Goal: Task Accomplishment & Management: Manage account settings

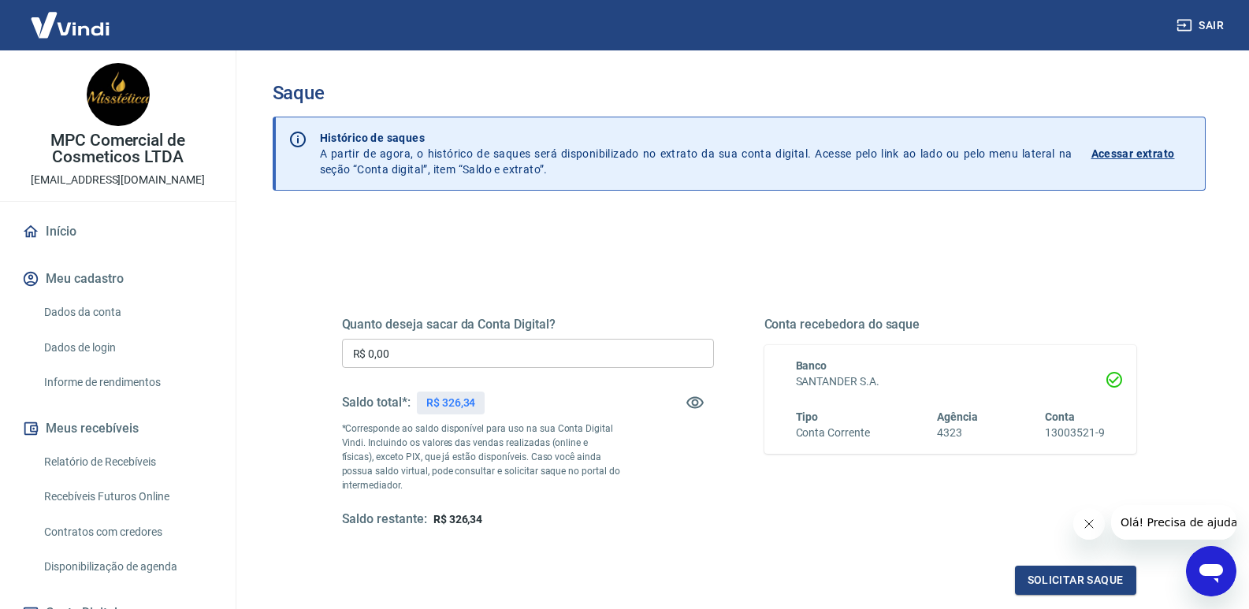
click at [1194, 30] on button "Sair" at bounding box center [1202, 25] width 57 height 29
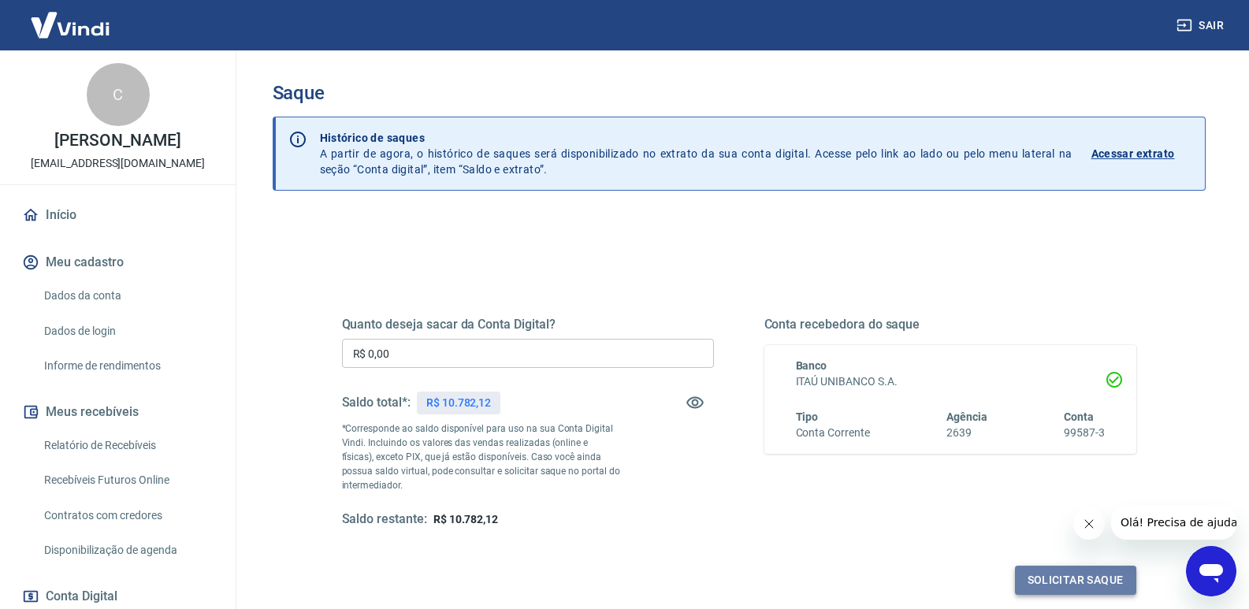
click at [1073, 583] on button "Solicitar saque" at bounding box center [1075, 580] width 121 height 29
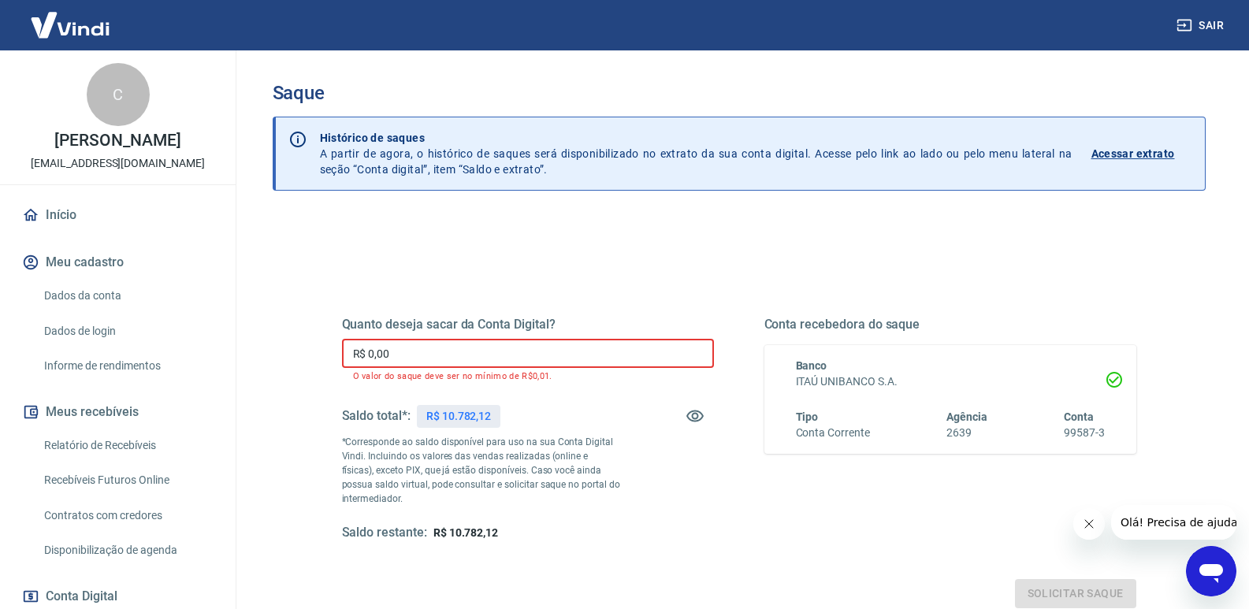
click at [562, 346] on input "R$ 0,00" at bounding box center [528, 353] width 372 height 29
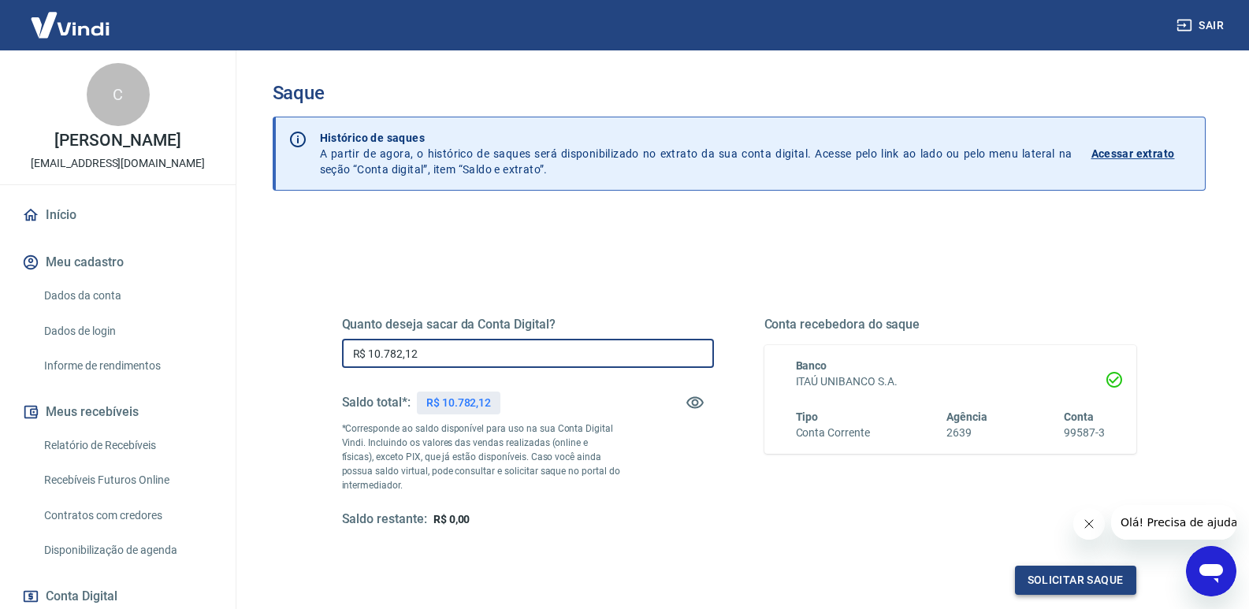
type input "R$ 10.782,12"
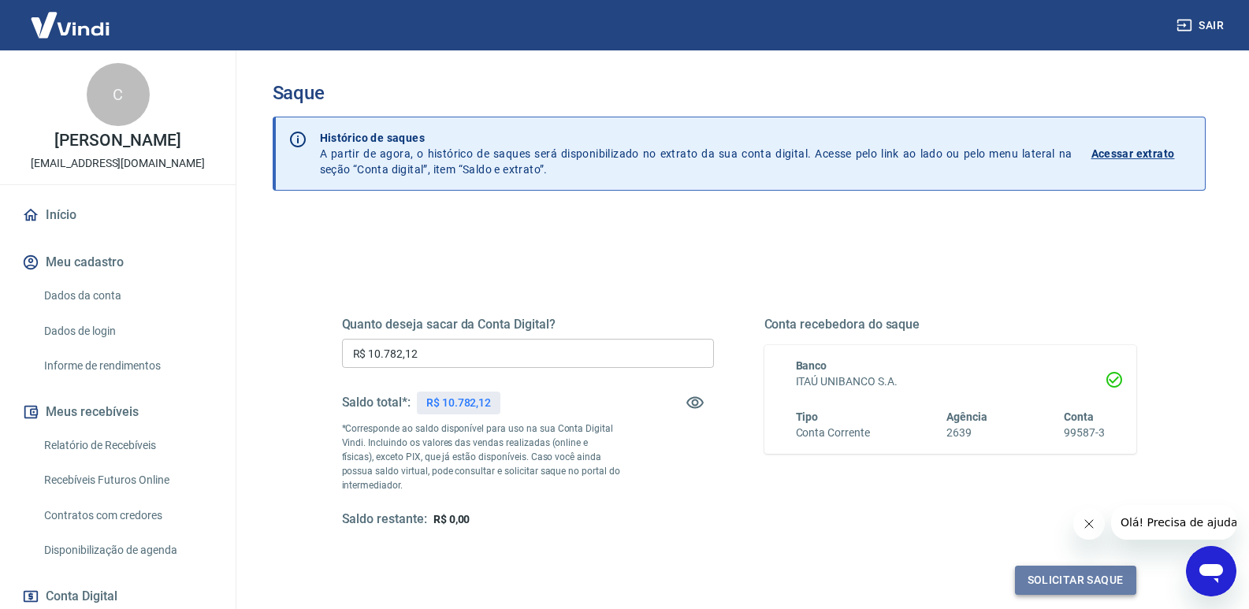
click at [1080, 575] on button "Solicitar saque" at bounding box center [1075, 580] width 121 height 29
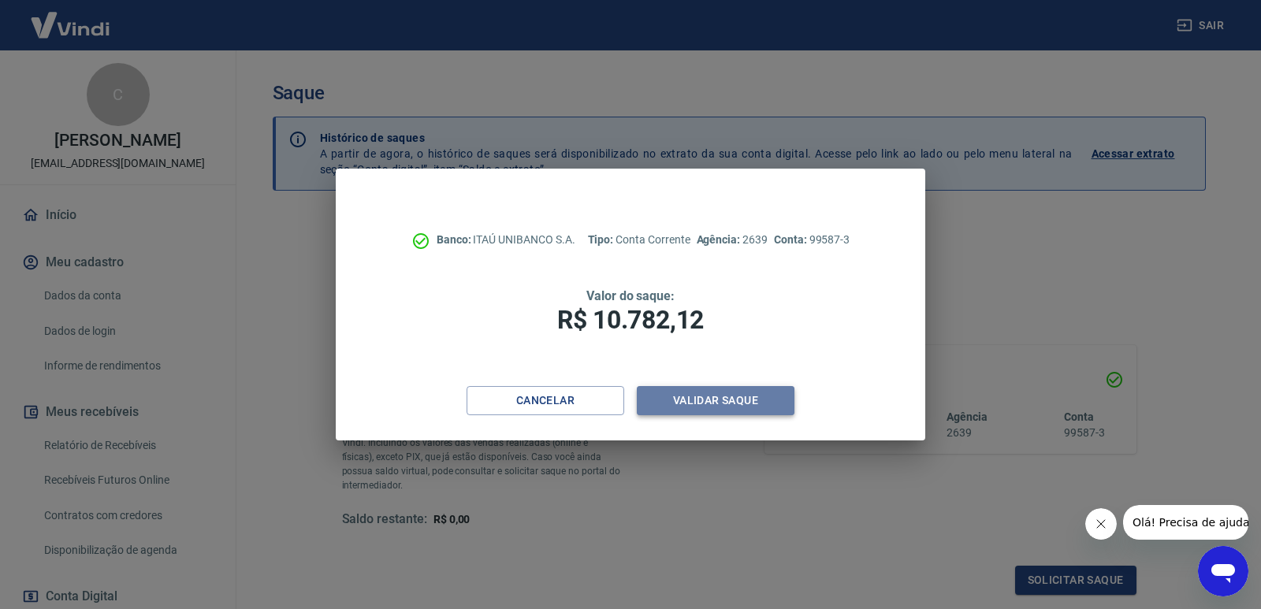
click at [691, 397] on button "Validar saque" at bounding box center [716, 400] width 158 height 29
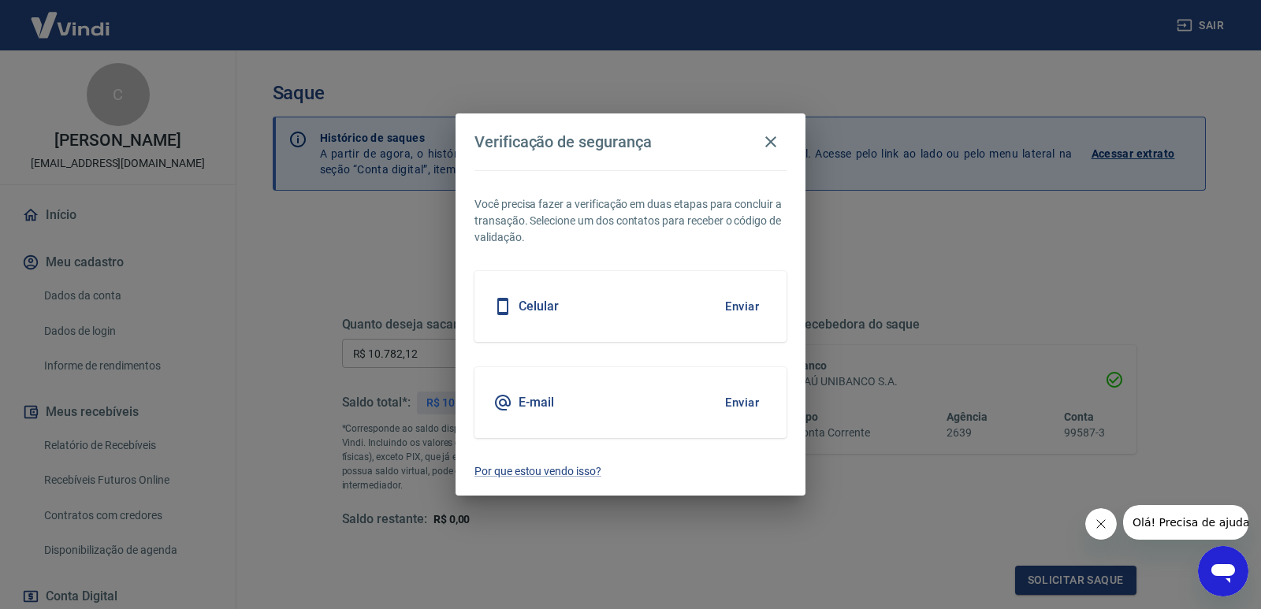
click at [583, 401] on div "E-mail Enviar" at bounding box center [631, 402] width 312 height 71
click at [743, 403] on button "Enviar" at bounding box center [742, 402] width 51 height 33
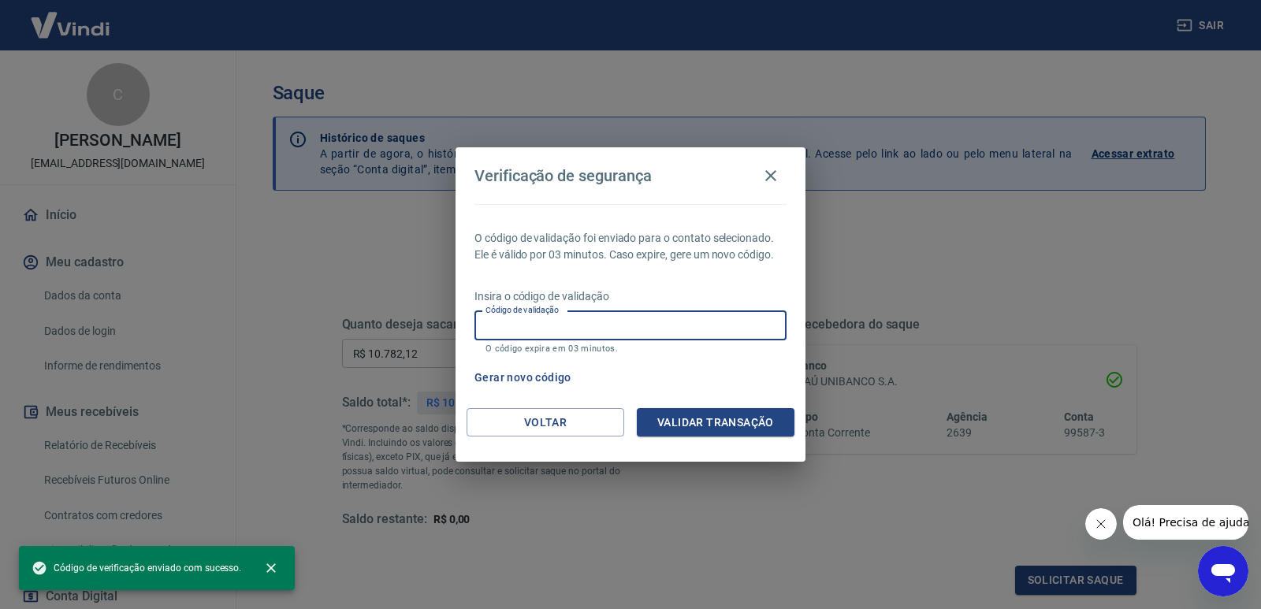
click at [598, 316] on input "Código de validação" at bounding box center [631, 325] width 312 height 29
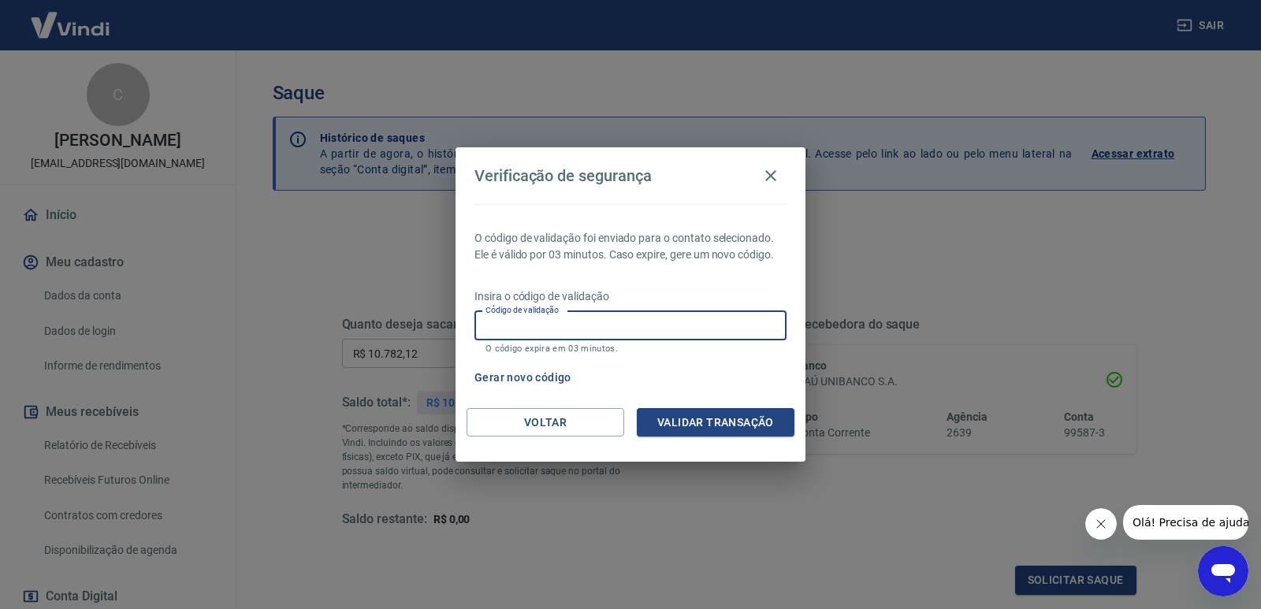
paste input "364812"
type input "364812"
click at [721, 425] on button "Validar transação" at bounding box center [716, 422] width 158 height 29
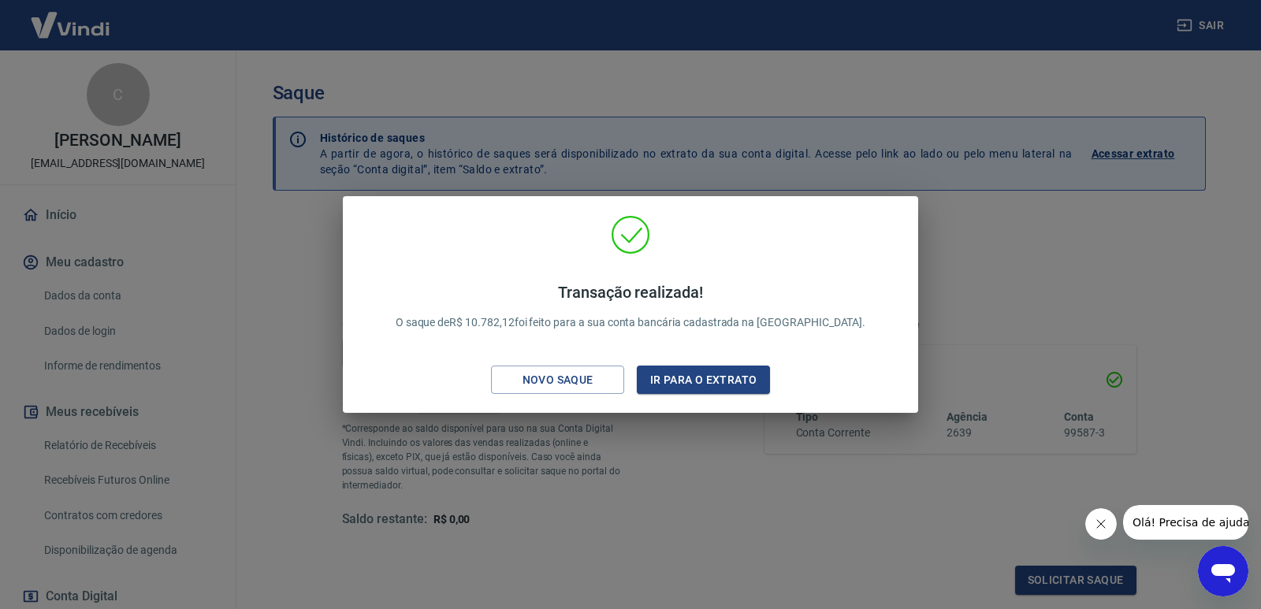
click at [1059, 271] on div "Transação realizada! O saque de R$ 10.782,12 foi feito para a sua conta bancári…" at bounding box center [630, 304] width 1261 height 609
